Goal: Obtain resource: Obtain resource

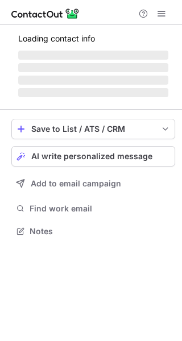
scroll to position [220, 182]
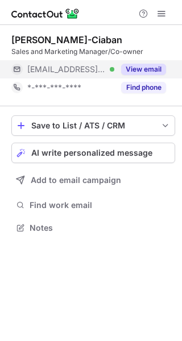
click at [150, 70] on button "View email" at bounding box center [143, 69] width 45 height 11
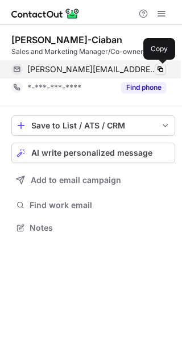
click at [159, 68] on span at bounding box center [160, 69] width 9 height 9
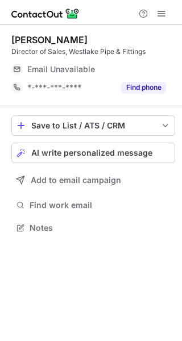
scroll to position [220, 182]
